Goal: Task Accomplishment & Management: Complete application form

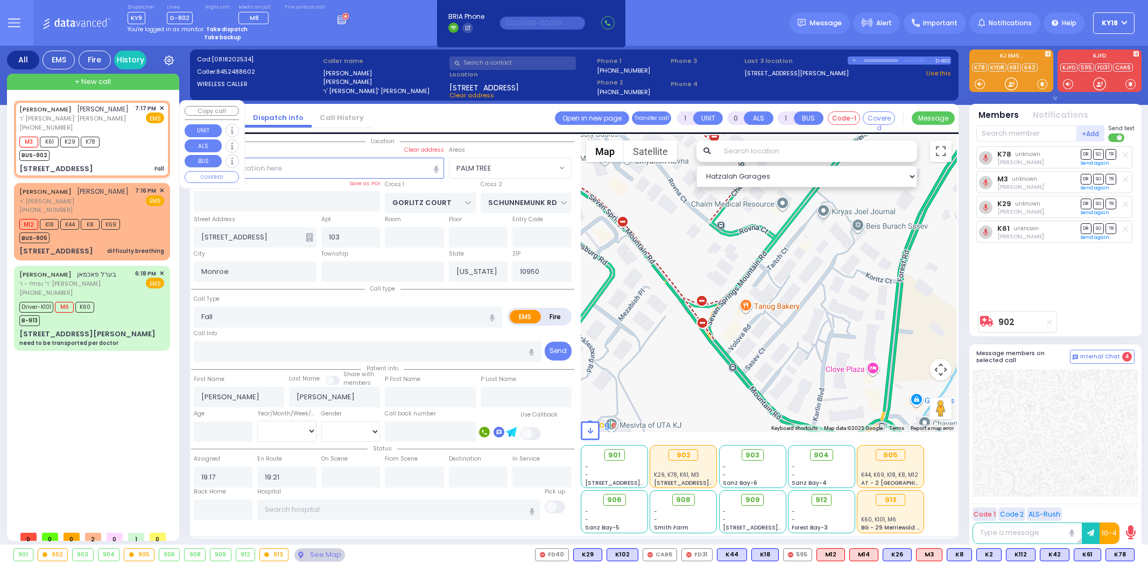
select select "PALM TREE"
select select
radio input "true"
select select
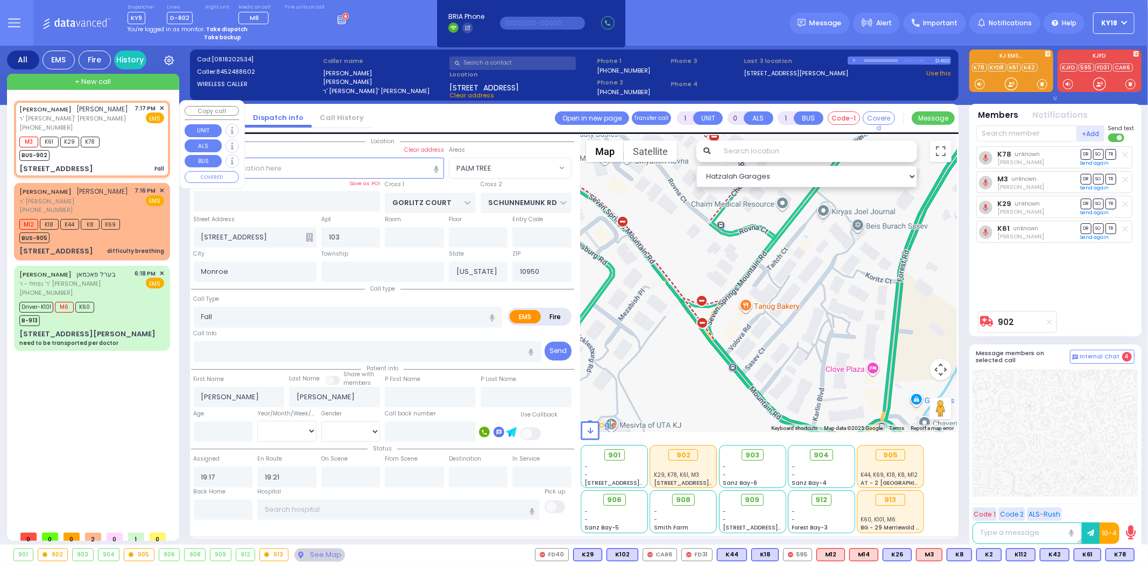
select select "PALM TREE"
select select "Hatzalah Garages"
click at [80, 197] on div "[PERSON_NAME] [PERSON_NAME]" at bounding box center [73, 191] width 109 height 11
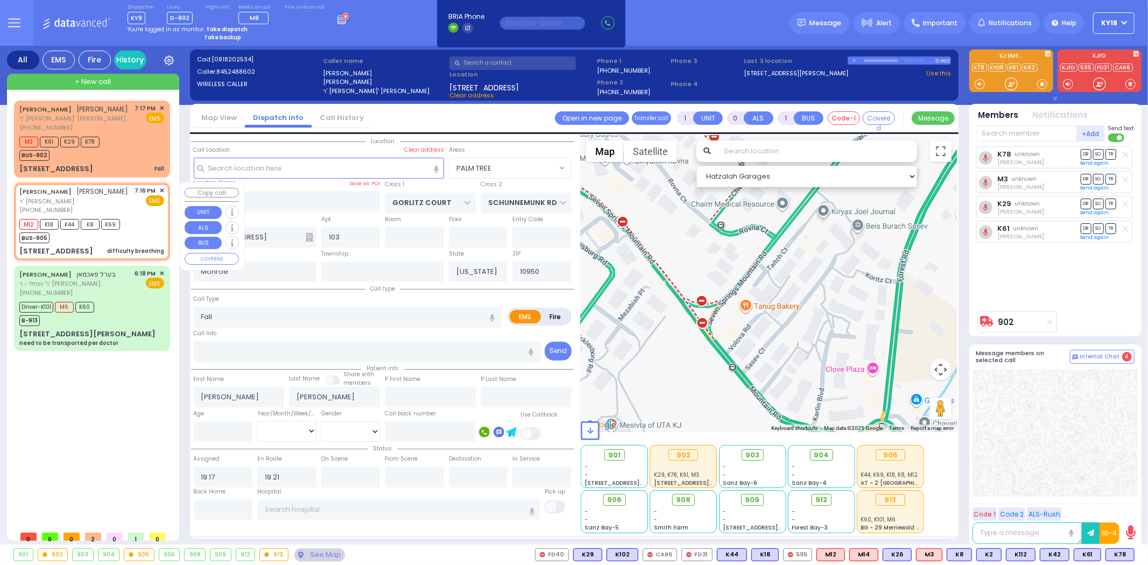
type input "2"
type input "1"
select select
type input "difficulty breathing"
radio input "true"
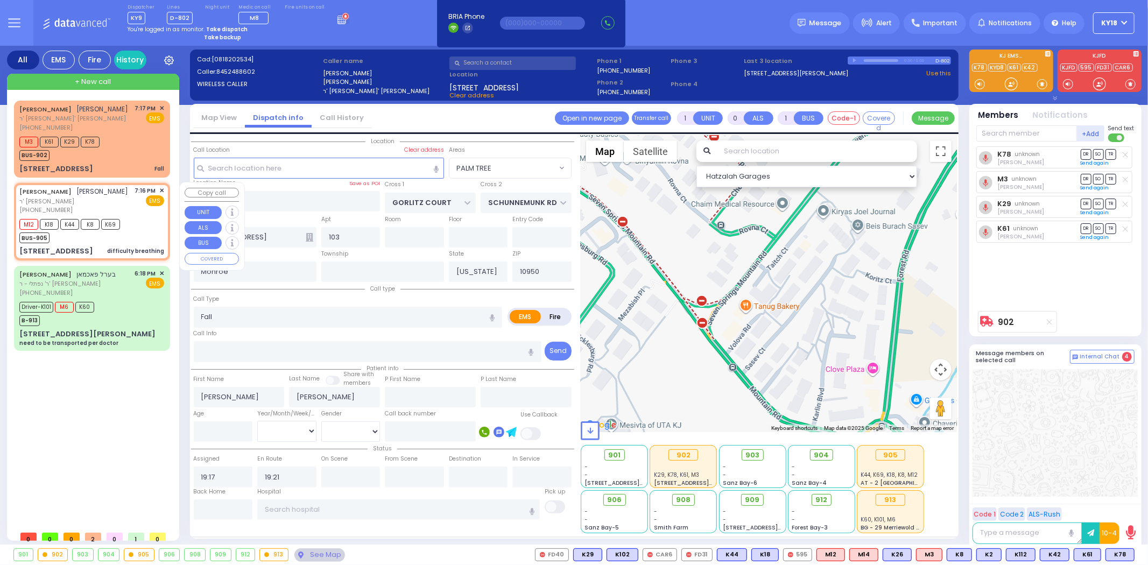
type input "[PERSON_NAME]"
type input "BRAVER"
type input "74"
select select "Year"
select select "[DEMOGRAPHIC_DATA]"
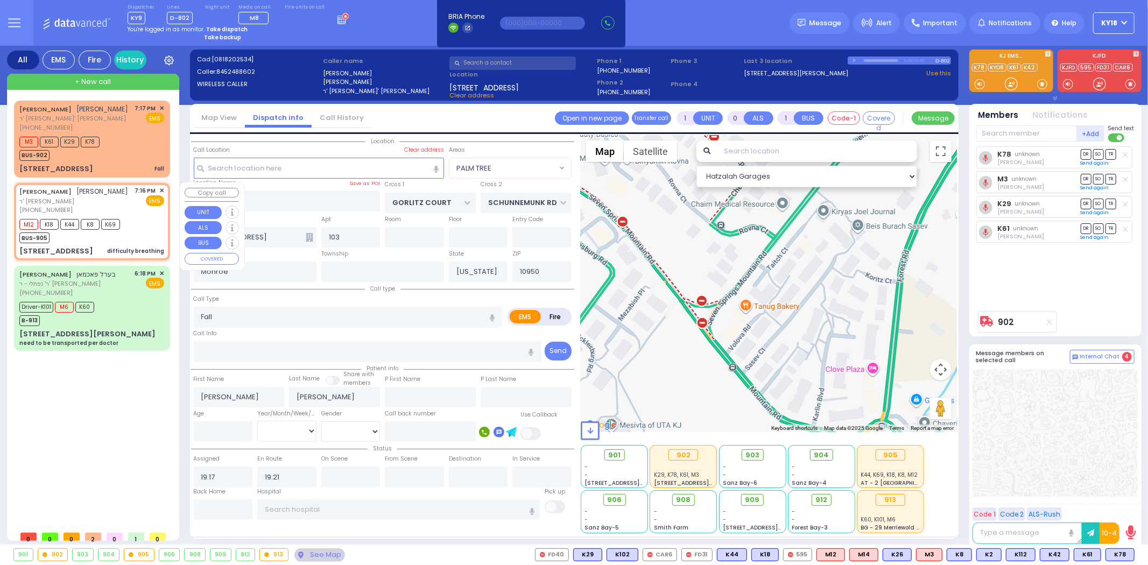
type input "19:16"
type input "19:19"
select select "Hatzalah Garages"
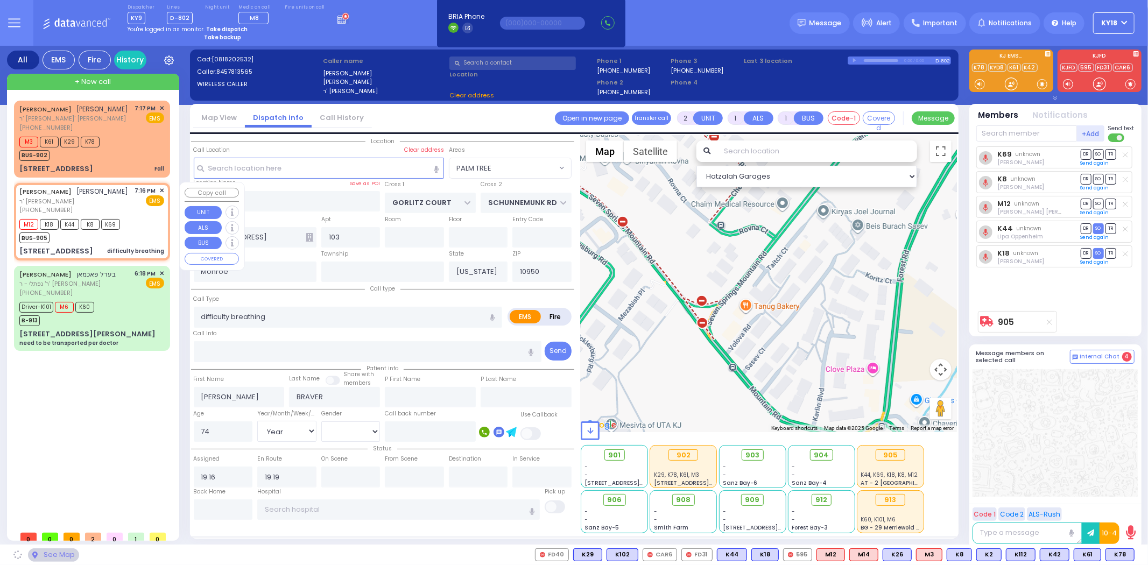
type input "MOUNTAINVIEW DR"
type input "[STREET_ADDRESS]"
select select "MONROE"
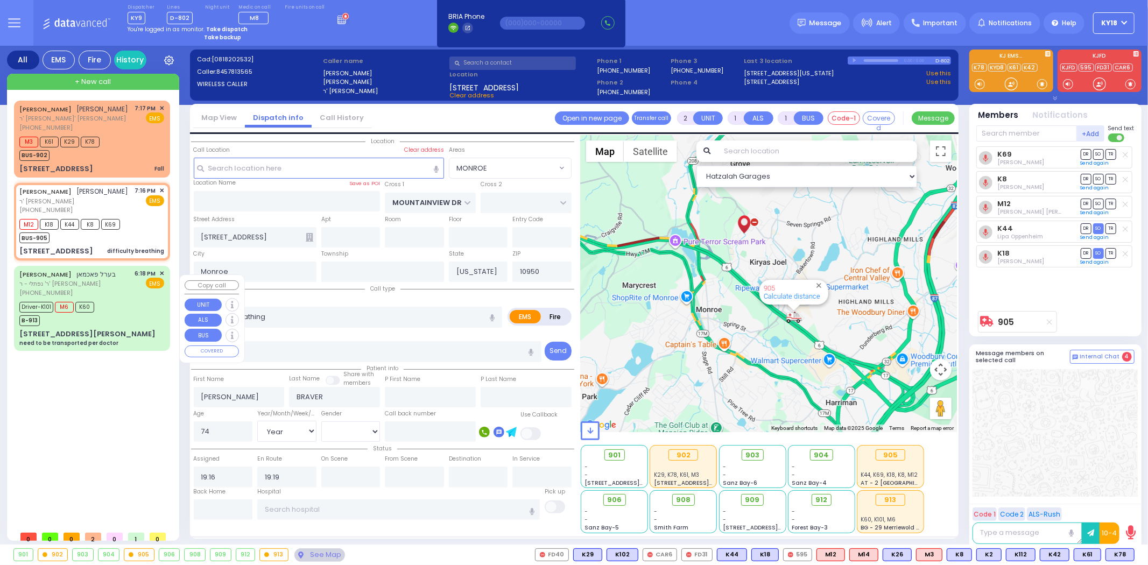
click at [84, 287] on span "ר' נפתלי - ר' [PERSON_NAME]" at bounding box center [67, 283] width 97 height 9
type input "6"
select select
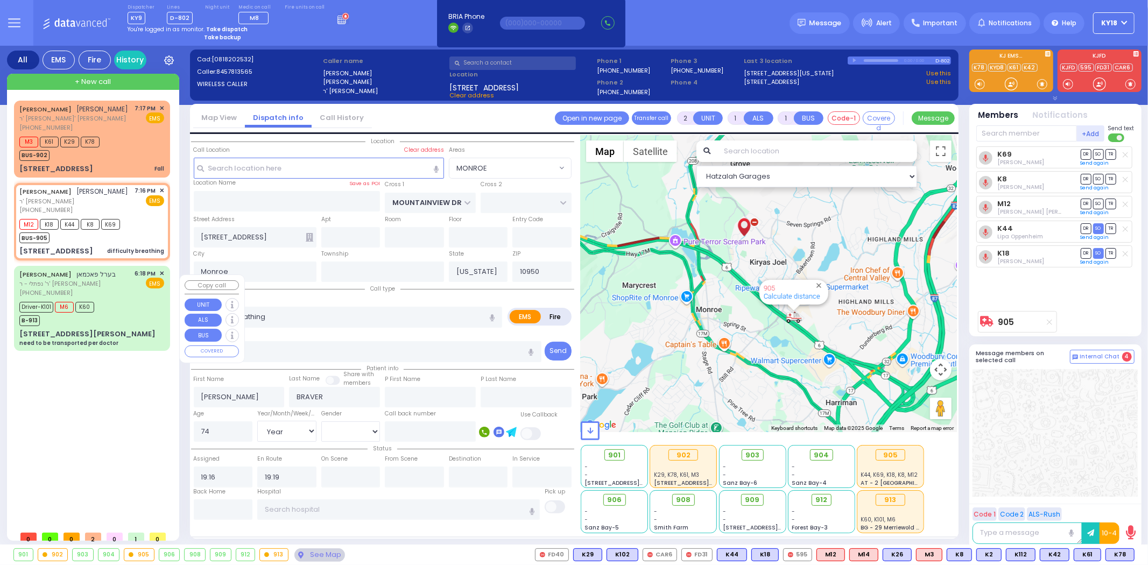
type input "need to be transported per doctor"
radio input "true"
type input "[PERSON_NAME]"
type input "Dov"
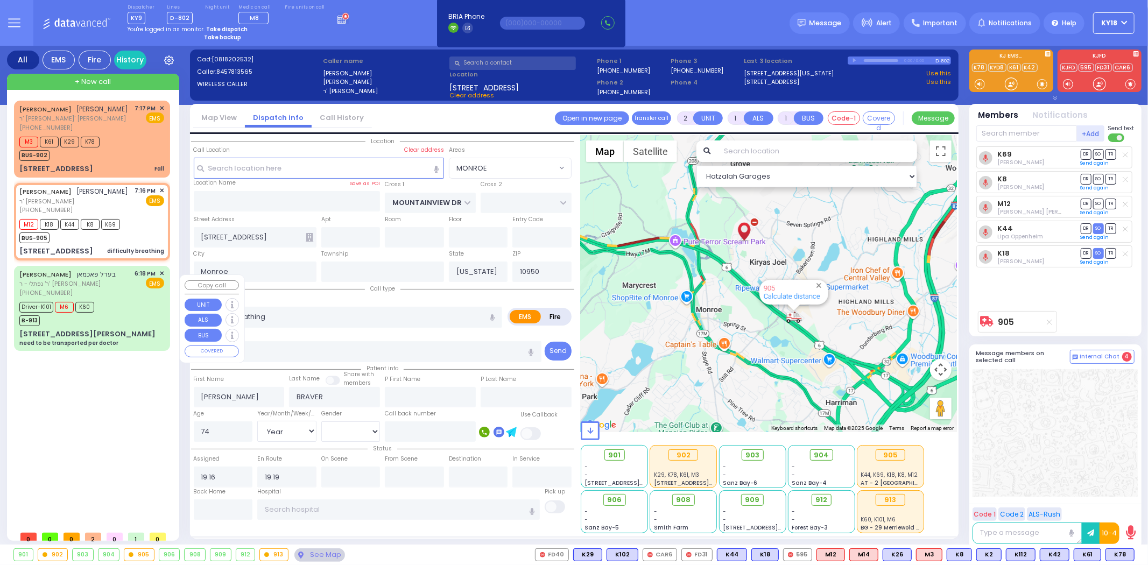
type input "[PERSON_NAME]"
select select "Year"
select select "[DEMOGRAPHIC_DATA]"
type input "18:18"
type input "18:23"
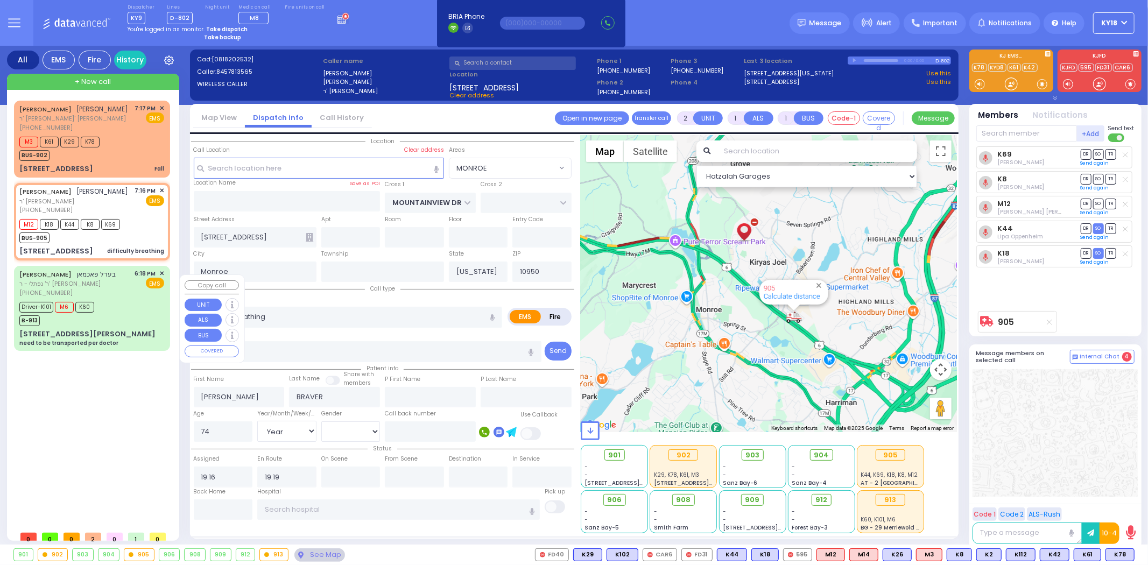
type input "18:25"
type input "18:44"
type input "[GEOGRAPHIC_DATA] [GEOGRAPHIC_DATA] [GEOGRAPHIC_DATA] [STREET_ADDRESS]"
select select "Hatzalah Garages"
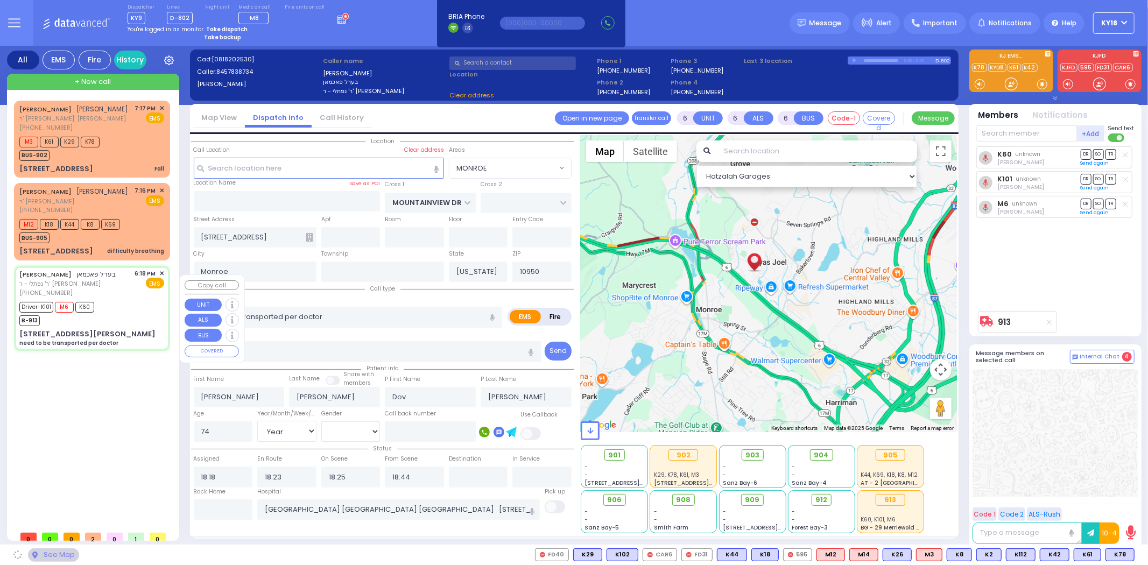
type input "FOREST RD"
type input "ZENTA RD"
type input "6 [PERSON_NAME]"
type input "202"
select select "MONROE"
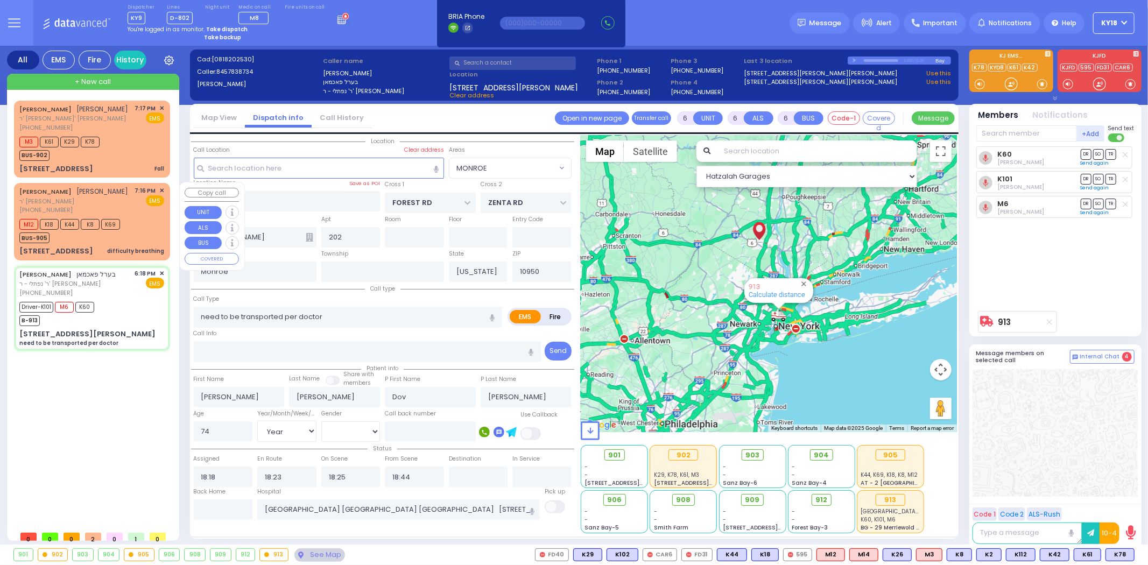
click at [113, 243] on div "BUS-905" at bounding box center [69, 236] width 101 height 13
type input "2"
type input "1"
select select
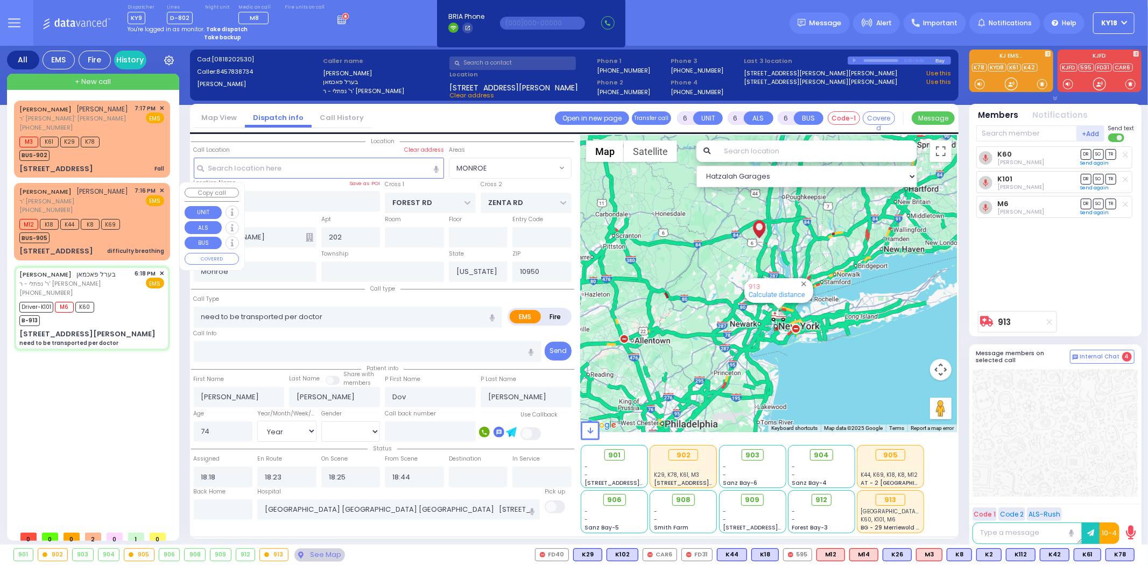
type input "difficulty breathing"
radio input "true"
type input "[PERSON_NAME]"
type input "BRAVER"
select select "Year"
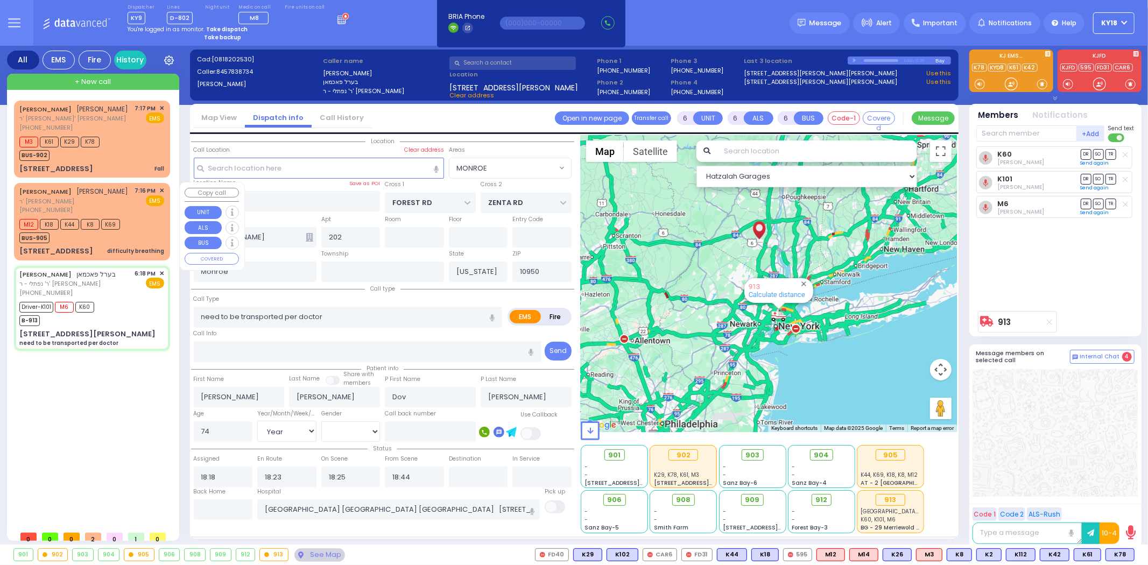
select select "[DEMOGRAPHIC_DATA]"
type input "19:16"
type input "19:19"
select select "Hatzalah Garages"
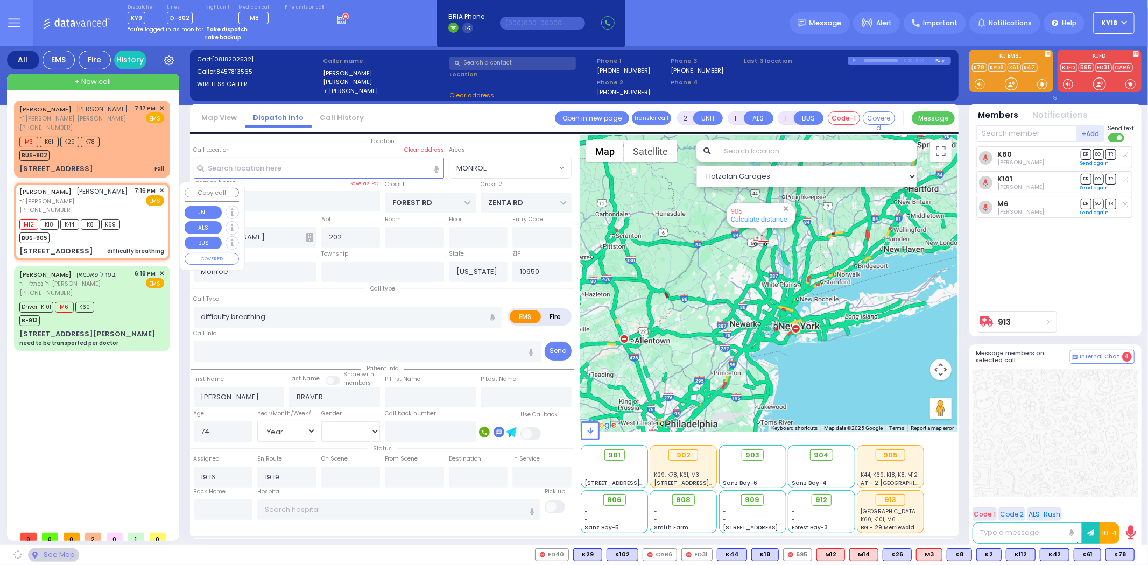
type input "MOUNTAINVIEW DR"
type input "[STREET_ADDRESS]"
select select "MONROE"
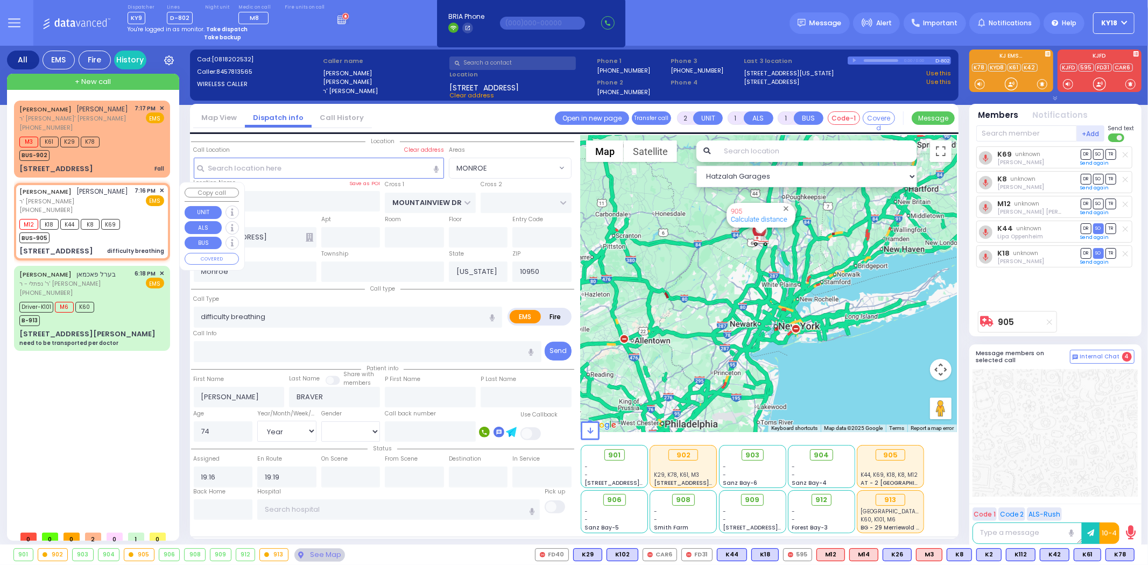
click at [114, 180] on div "[PERSON_NAME] ר' [PERSON_NAME]' [PERSON_NAME] כיבודי [PHONE_NUMBER] 7:17 PM ✕" at bounding box center [92, 229] width 156 height 256
click at [121, 168] on div "[STREET_ADDRESS] Fall" at bounding box center [91, 169] width 145 height 11
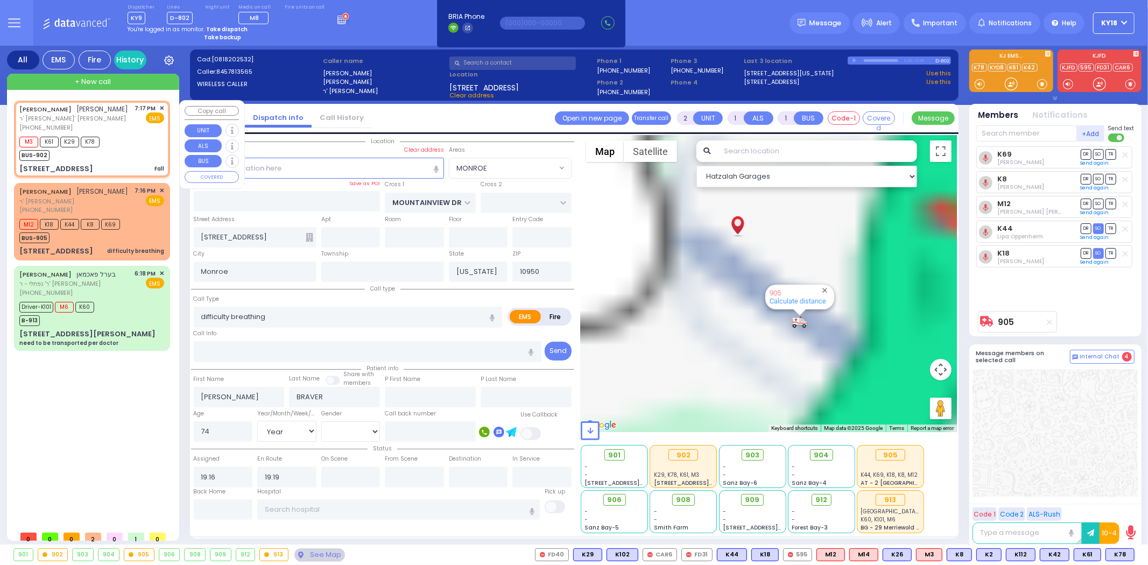
type input "1"
type input "0"
select select
type input "Fall"
radio input "true"
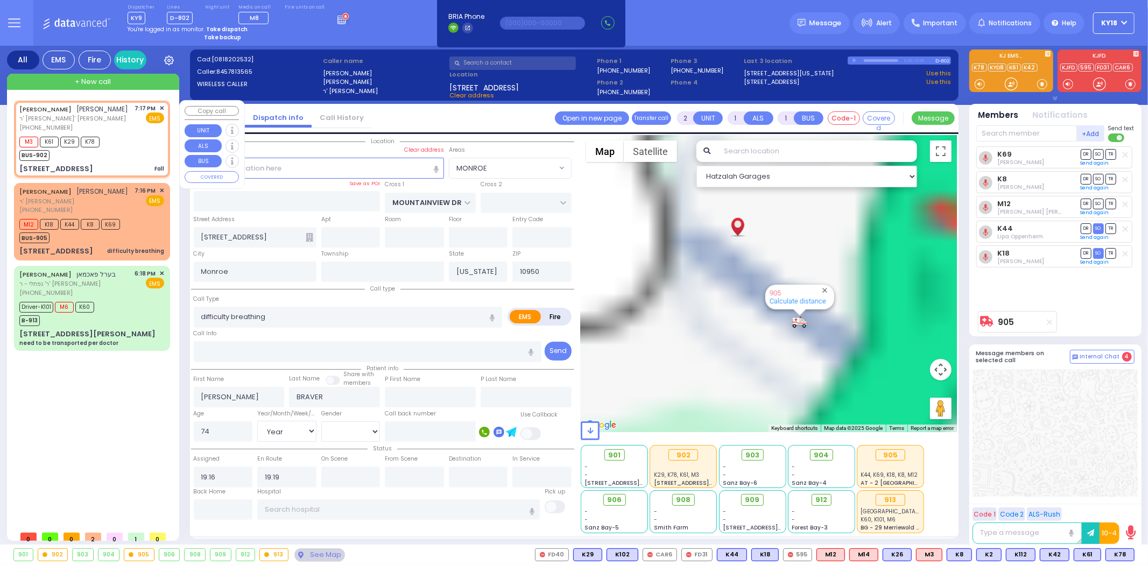
type input "[PERSON_NAME]"
select select
type input "19:17"
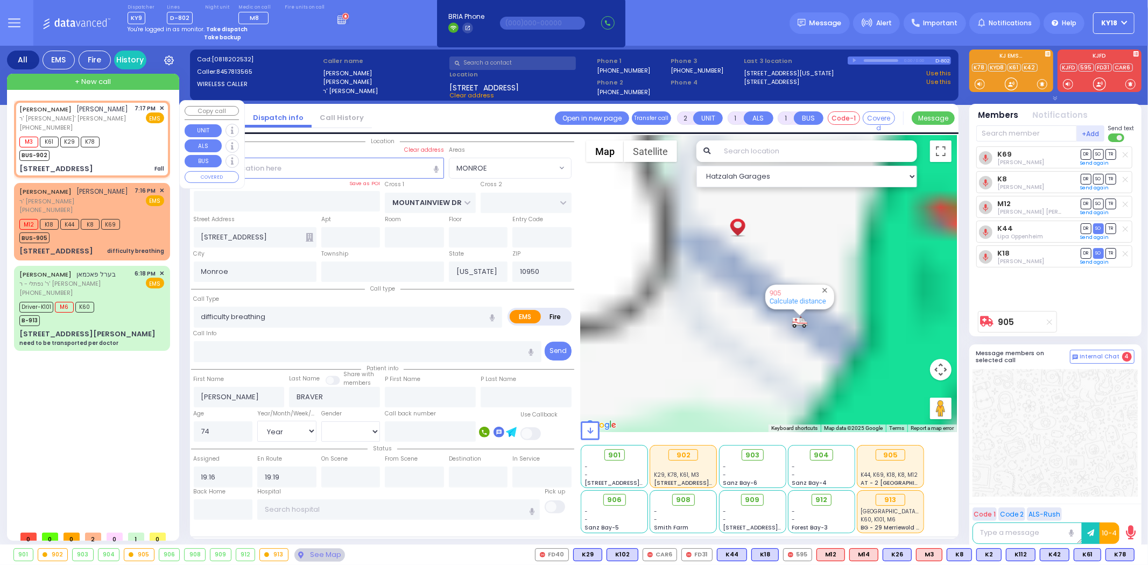
type input "19:21"
type input "GORLITZ COURT"
type input "SCHUNNEMUNK RD"
type input "[STREET_ADDRESS]"
type input "103"
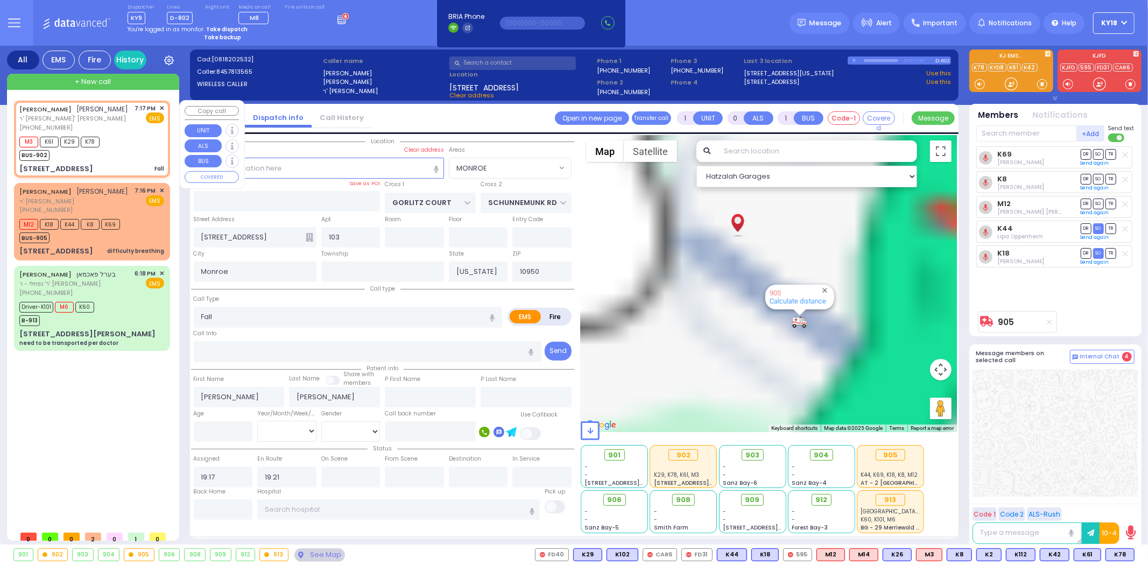
select select "PALM TREE"
select select "Hatzalah Garages"
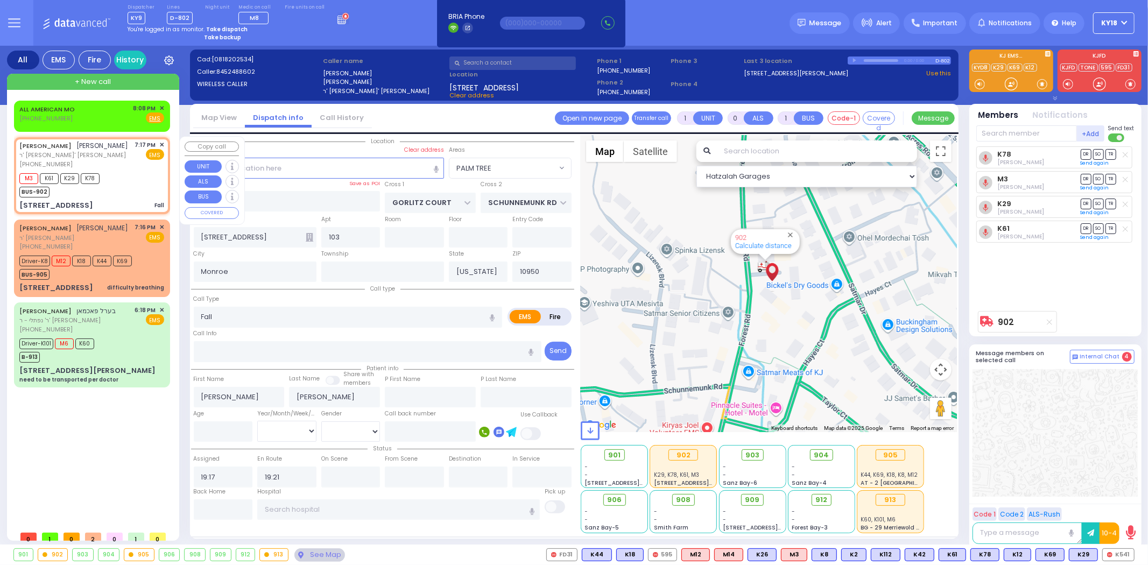
type input "6"
select select
radio input "true"
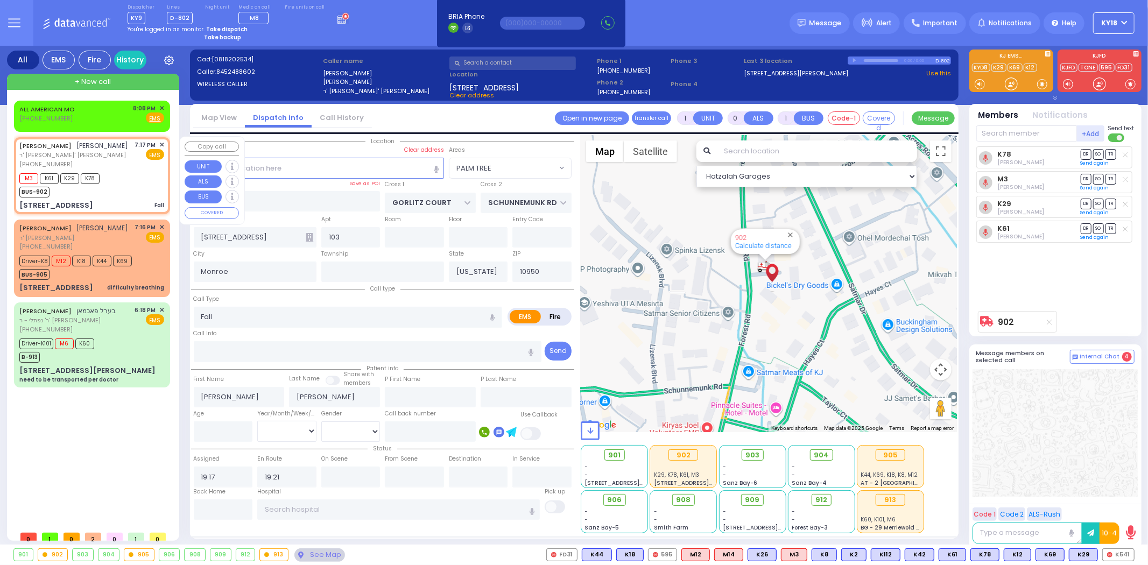
type input "Unknown"
select select "Year"
select select "Hatzalah Garages"
select select "PALM TREE"
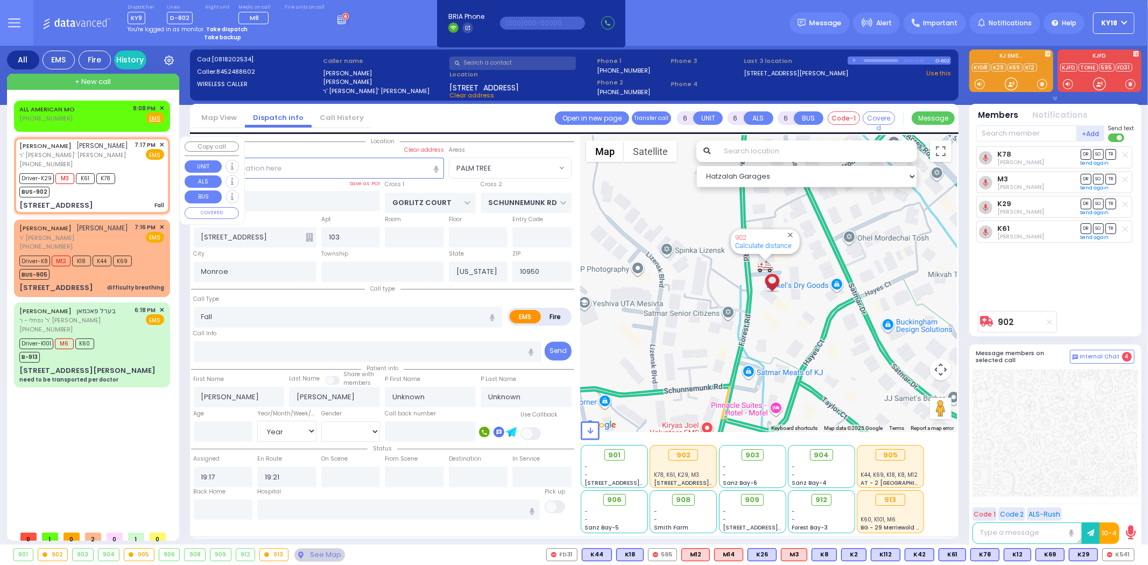
select select
radio input "true"
select select "Year"
type input "19:22"
type input "20:09"
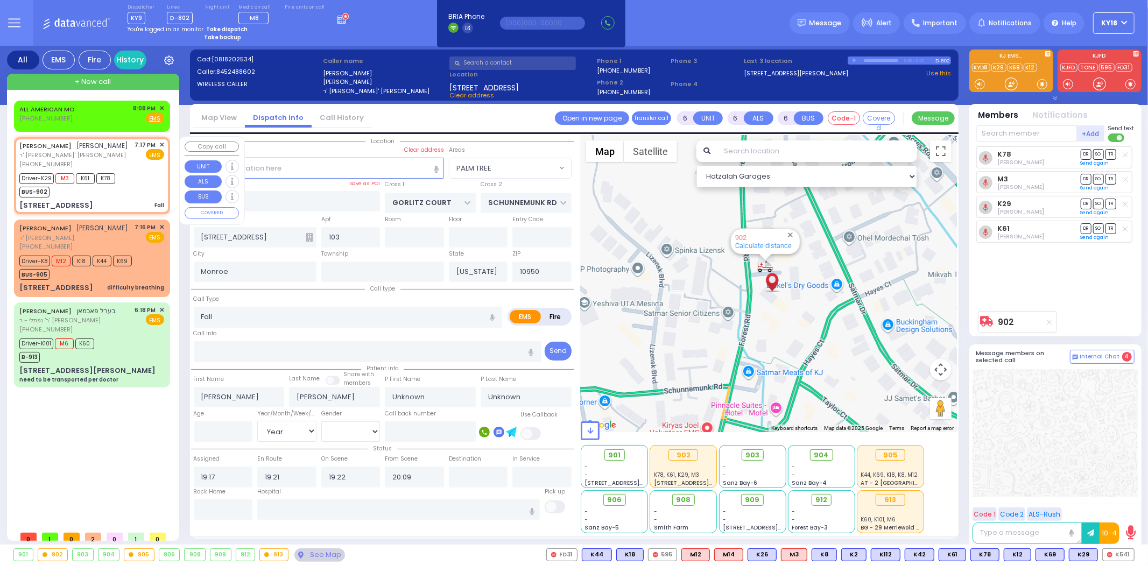
select select "Hatzalah Garages"
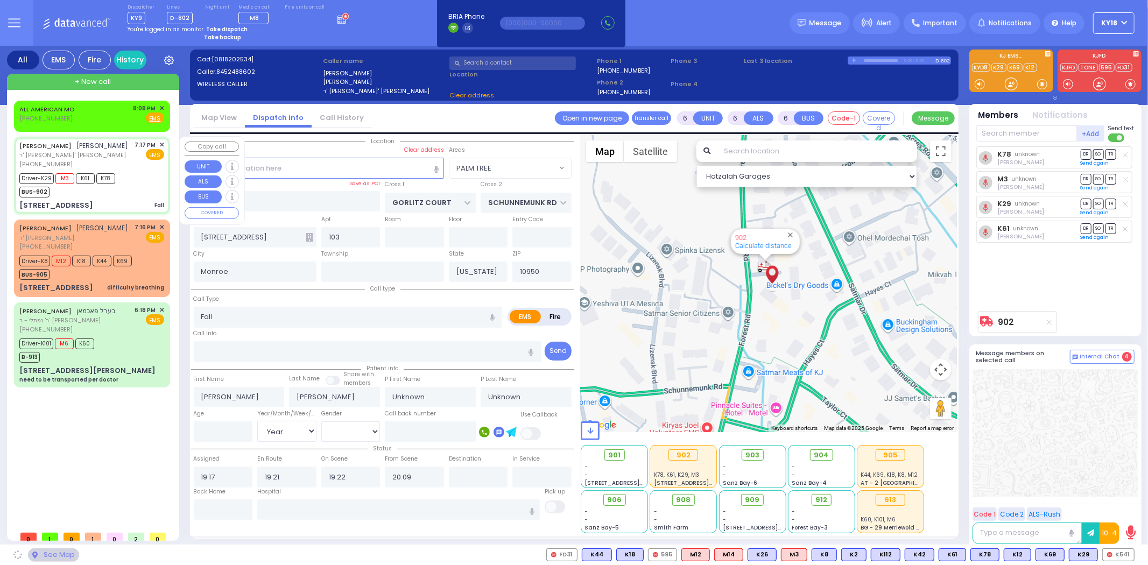
select select
radio input "true"
select select "Year"
select select "Hatzalah Garages"
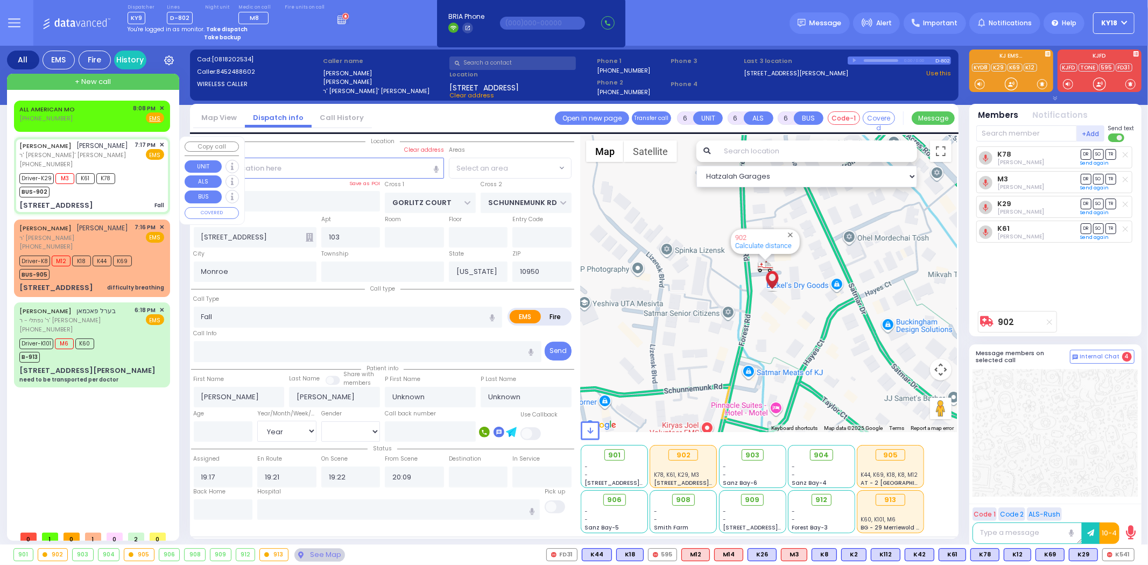
select select "PALM TREE"
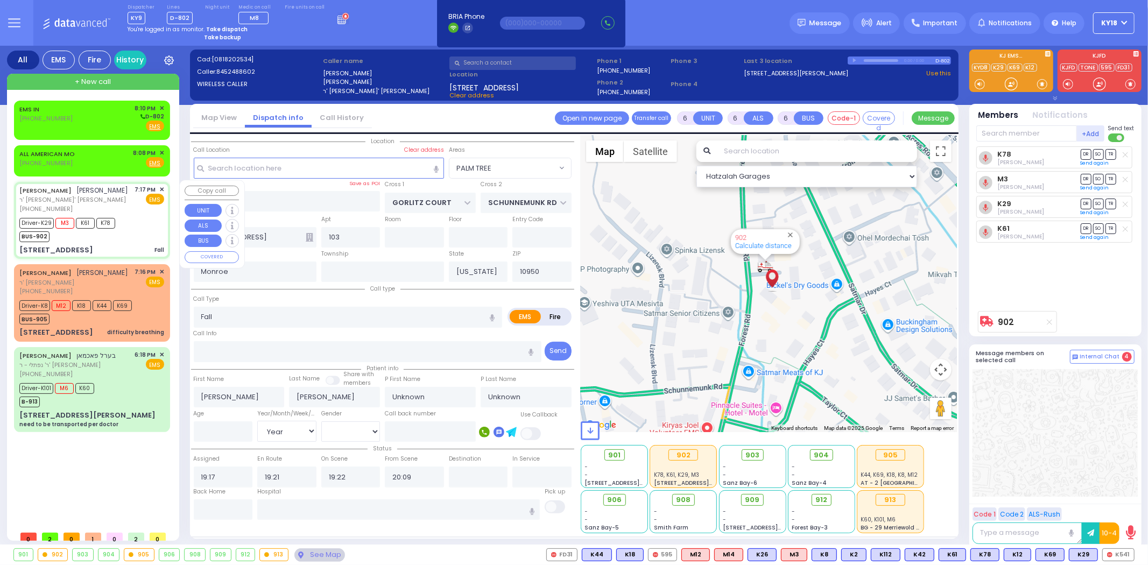
select select
radio input "true"
type input "54"
select select "Year"
select select "[DEMOGRAPHIC_DATA]"
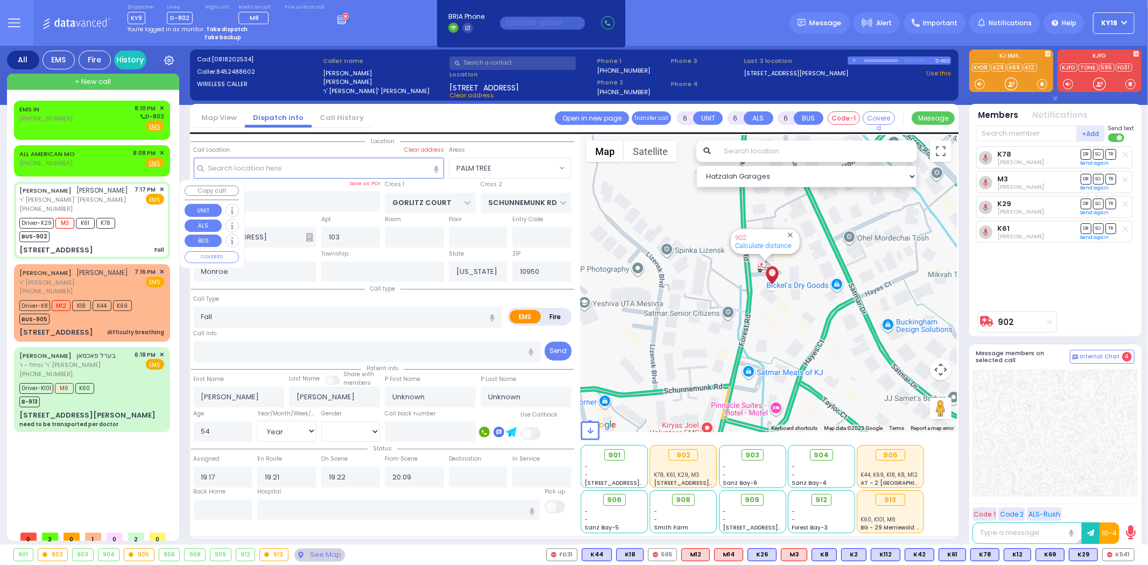
select select "Hatzalah Garages"
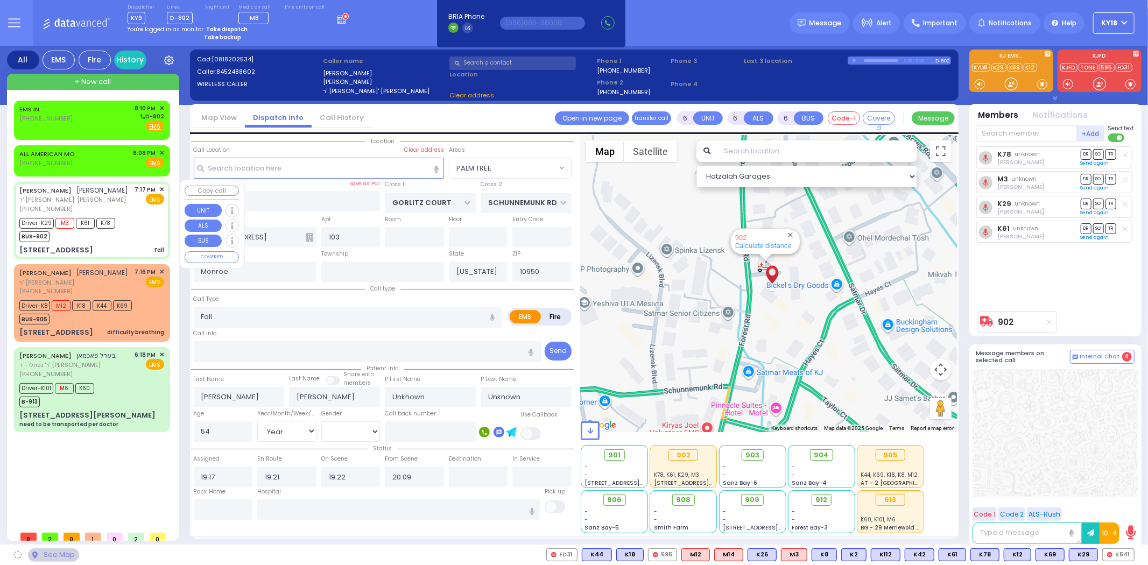
select select "PALM TREE"
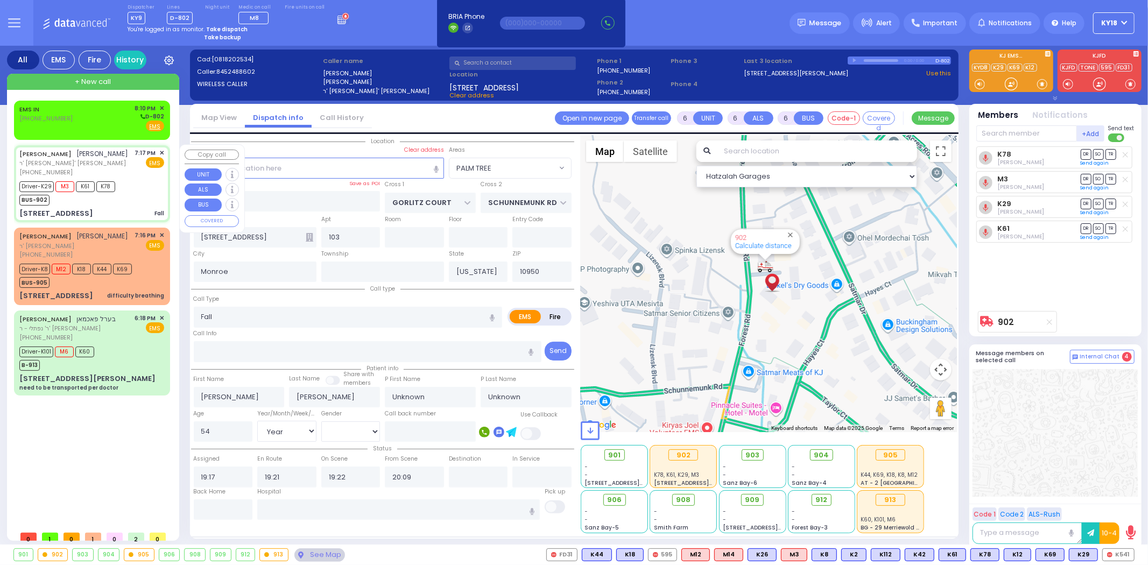
select select
radio input "true"
select select "Year"
select select "[DEMOGRAPHIC_DATA]"
select select "Hatzalah Garages"
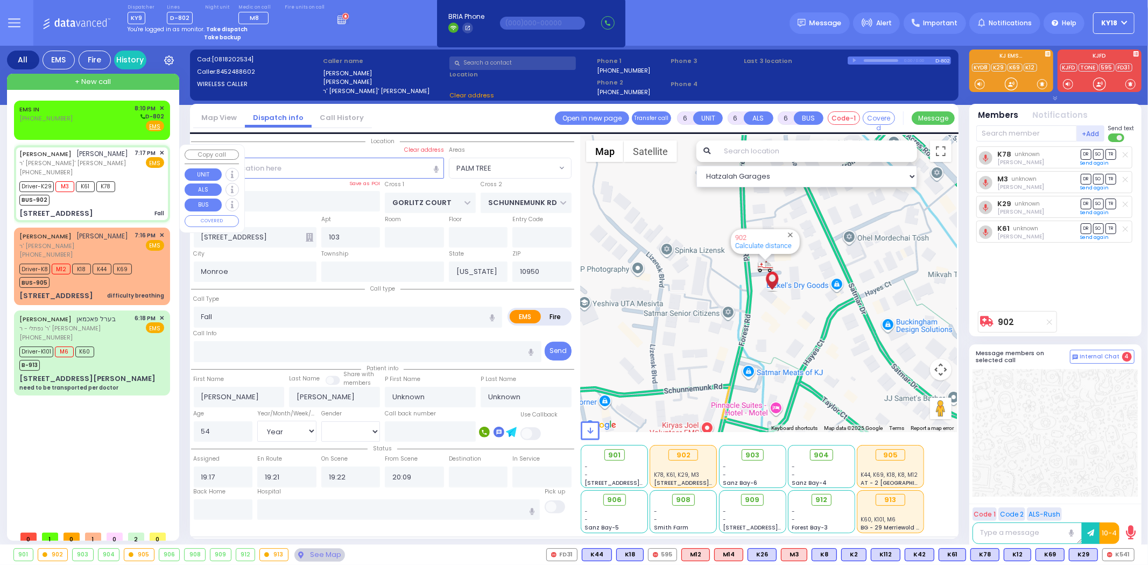
select select "PALM TREE"
